Goal: Information Seeking & Learning: Compare options

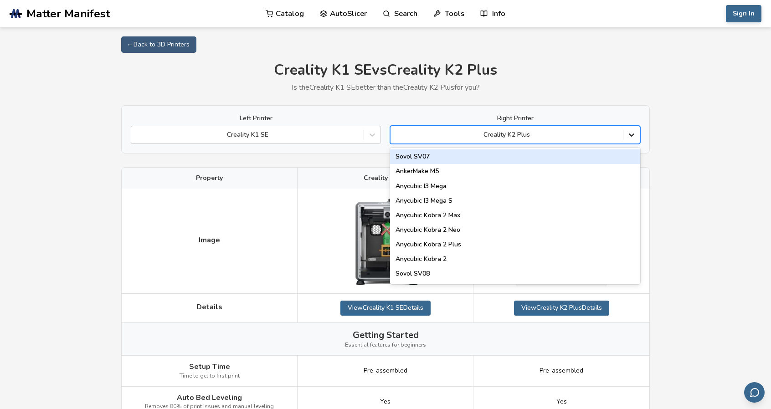
click at [629, 135] on icon at bounding box center [631, 134] width 9 height 9
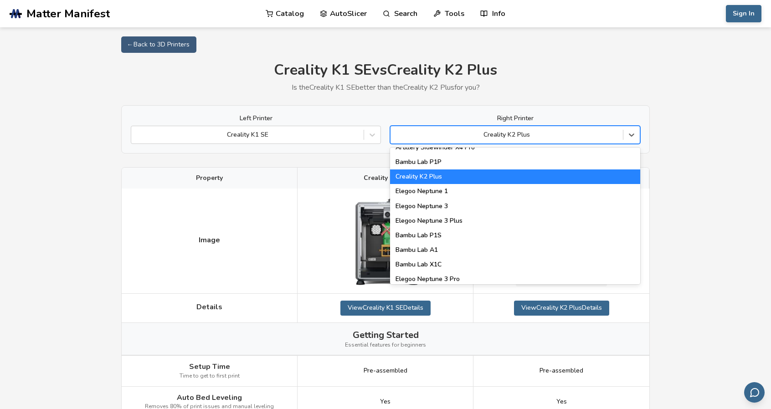
scroll to position [592, 0]
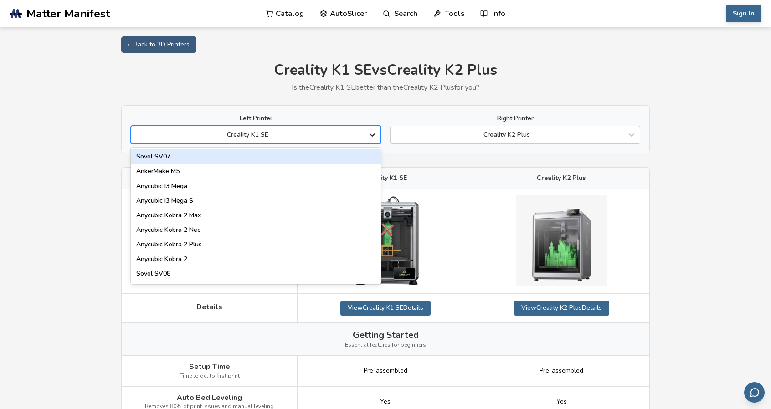
click at [366, 140] on div at bounding box center [372, 135] width 16 height 16
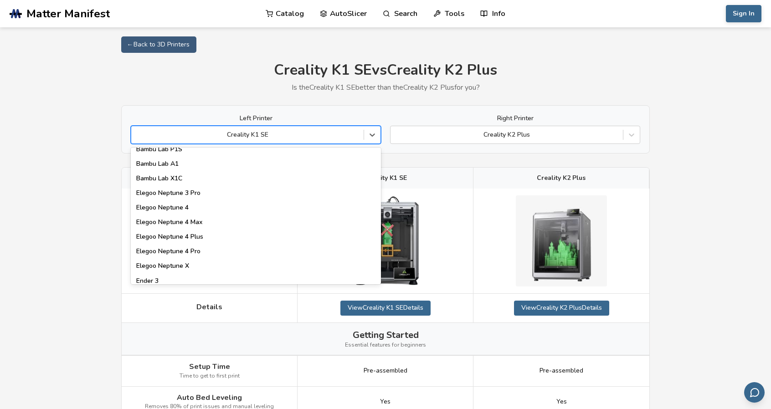
scroll to position [683, 0]
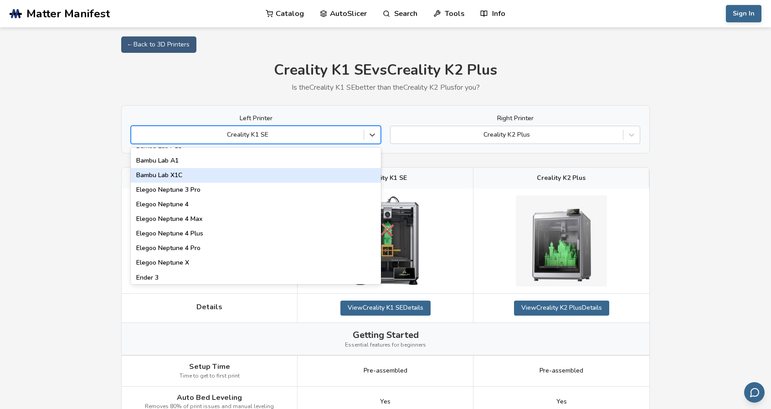
click at [322, 179] on div "Bambu Lab X1C" at bounding box center [256, 175] width 250 height 15
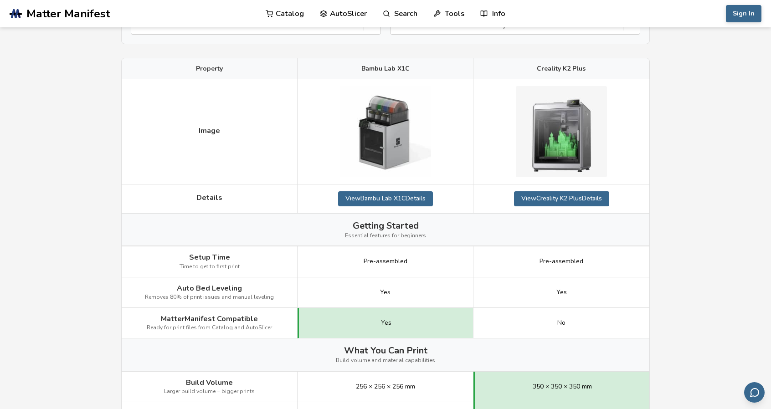
scroll to position [137, 0]
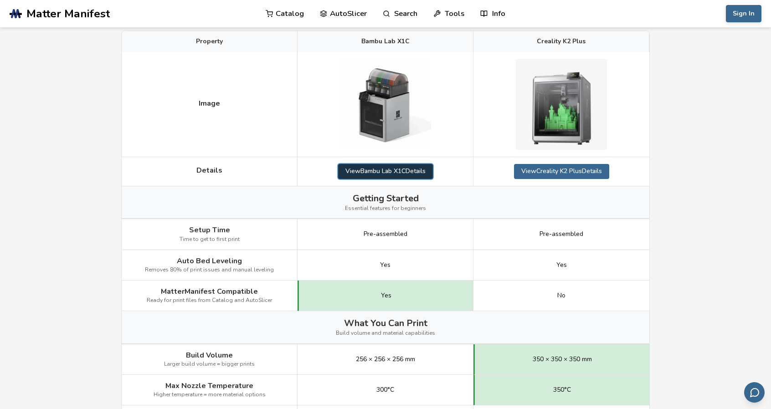
click at [410, 174] on link "View Bambu Lab X1C Details" at bounding box center [385, 171] width 95 height 15
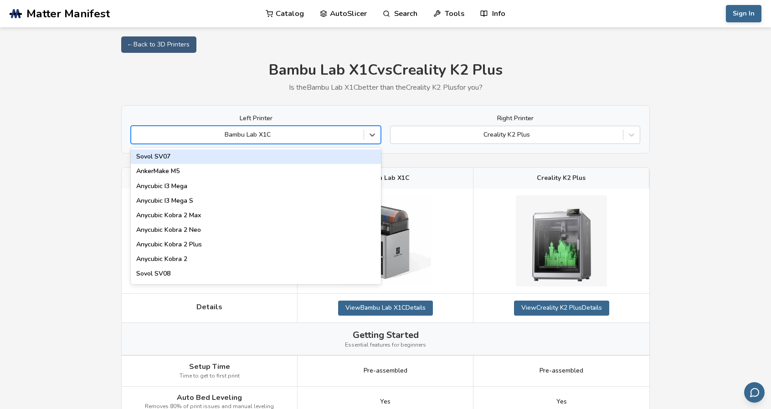
click at [324, 135] on div at bounding box center [247, 134] width 223 height 9
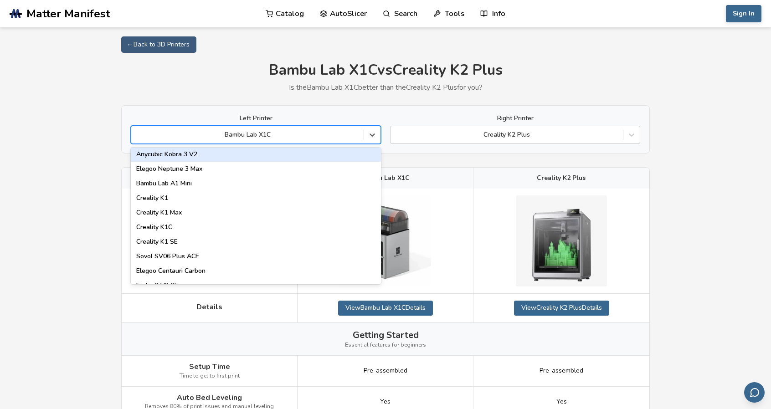
scroll to position [182, 0]
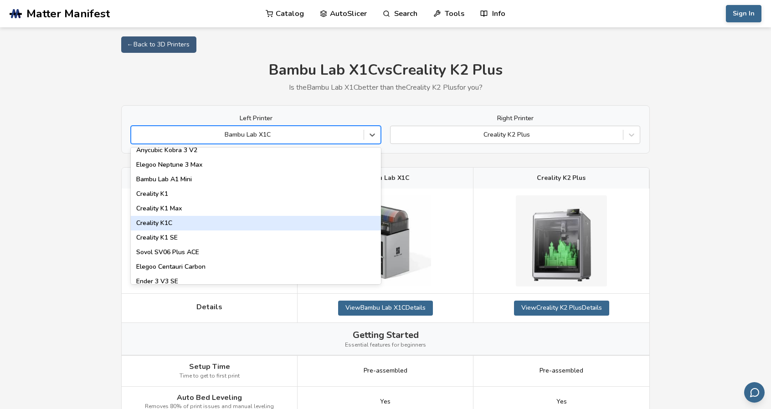
click at [261, 221] on div "Creality K1C" at bounding box center [256, 223] width 250 height 15
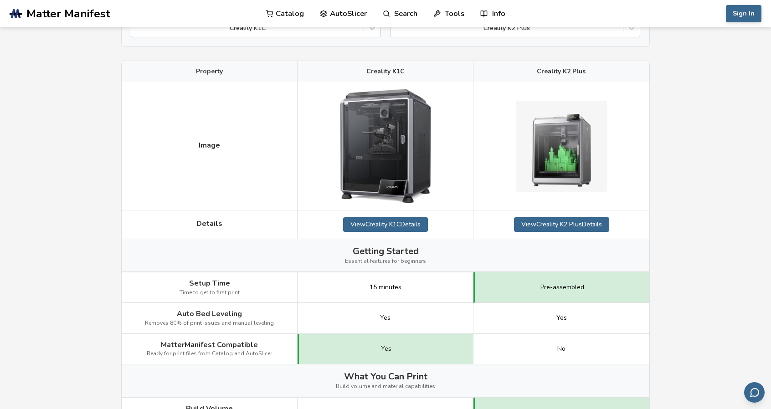
scroll to position [91, 0]
